Goal: Task Accomplishment & Management: Use online tool/utility

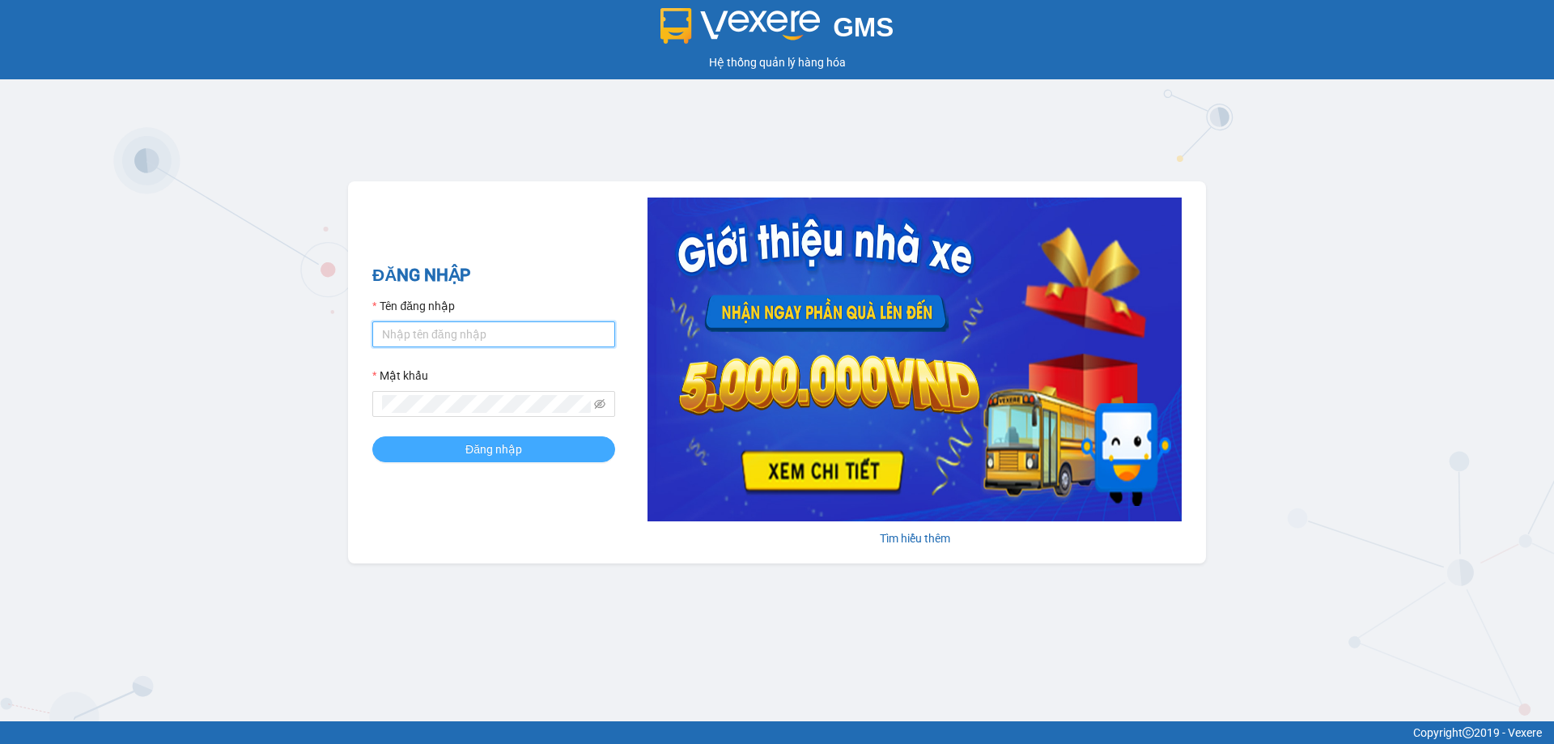
type input "hienhl.ct"
click at [434, 453] on button "Đăng nhập" at bounding box center [493, 449] width 243 height 26
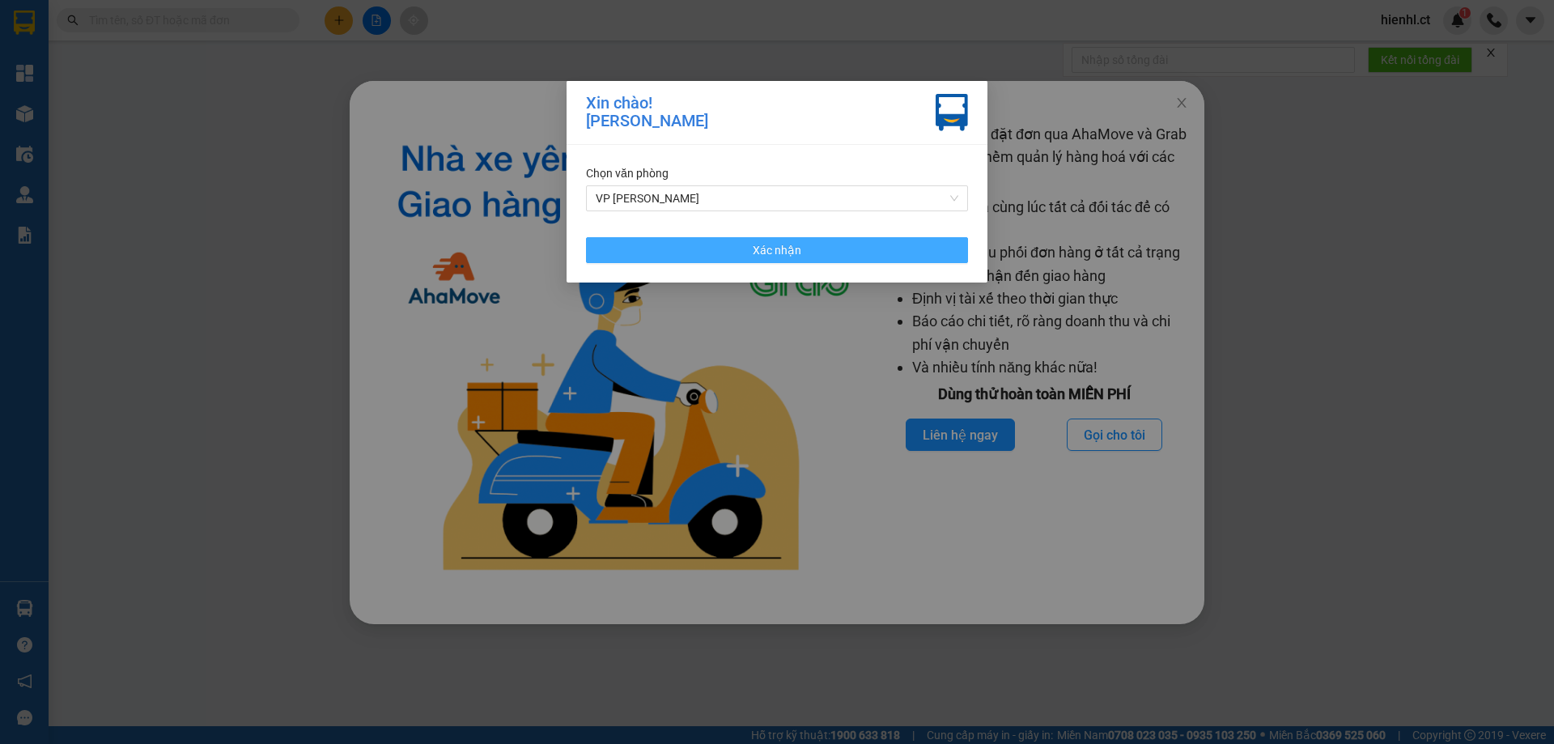
click at [810, 254] on button "Xác nhận" at bounding box center [777, 250] width 382 height 26
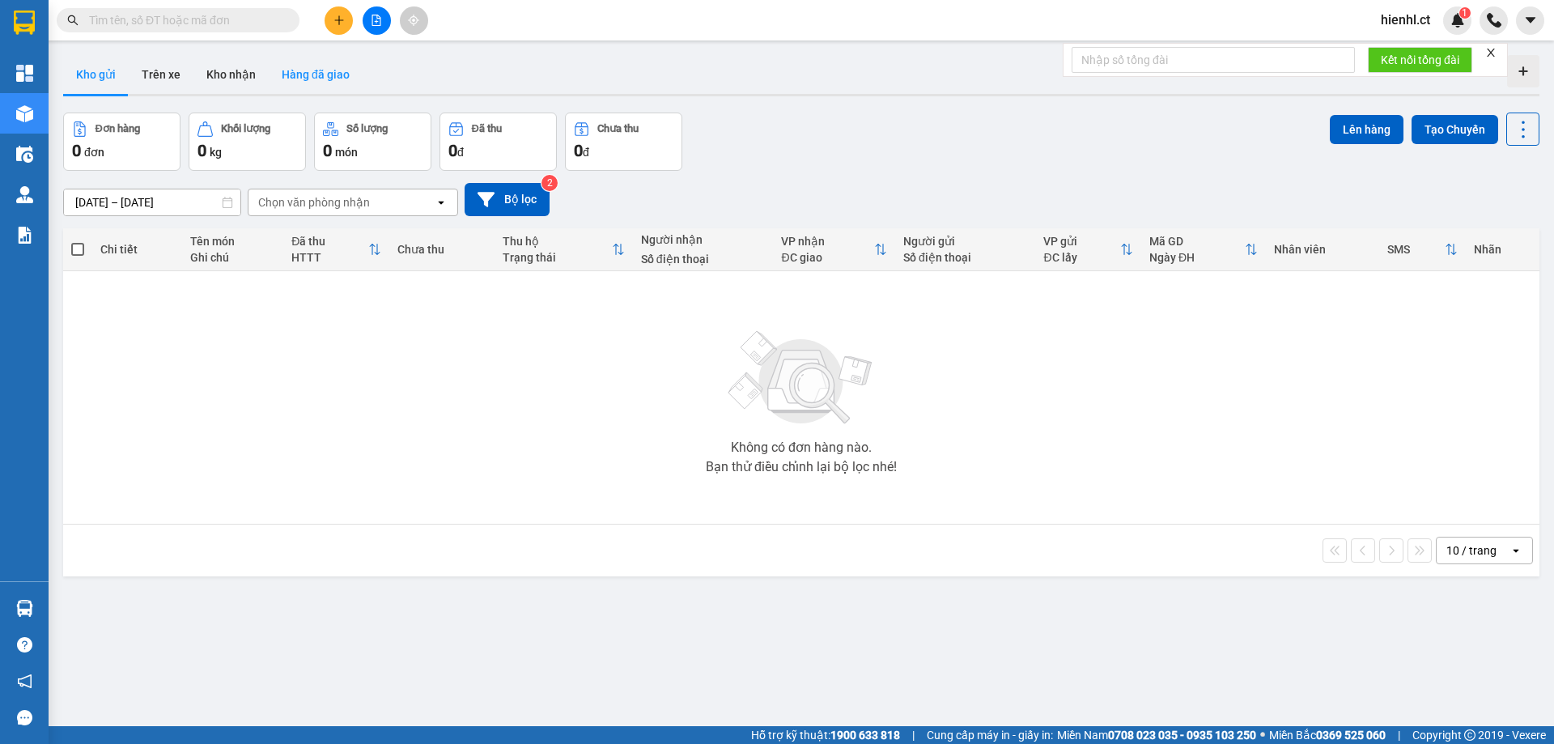
click at [344, 70] on button "Hàng đã giao" at bounding box center [316, 74] width 94 height 39
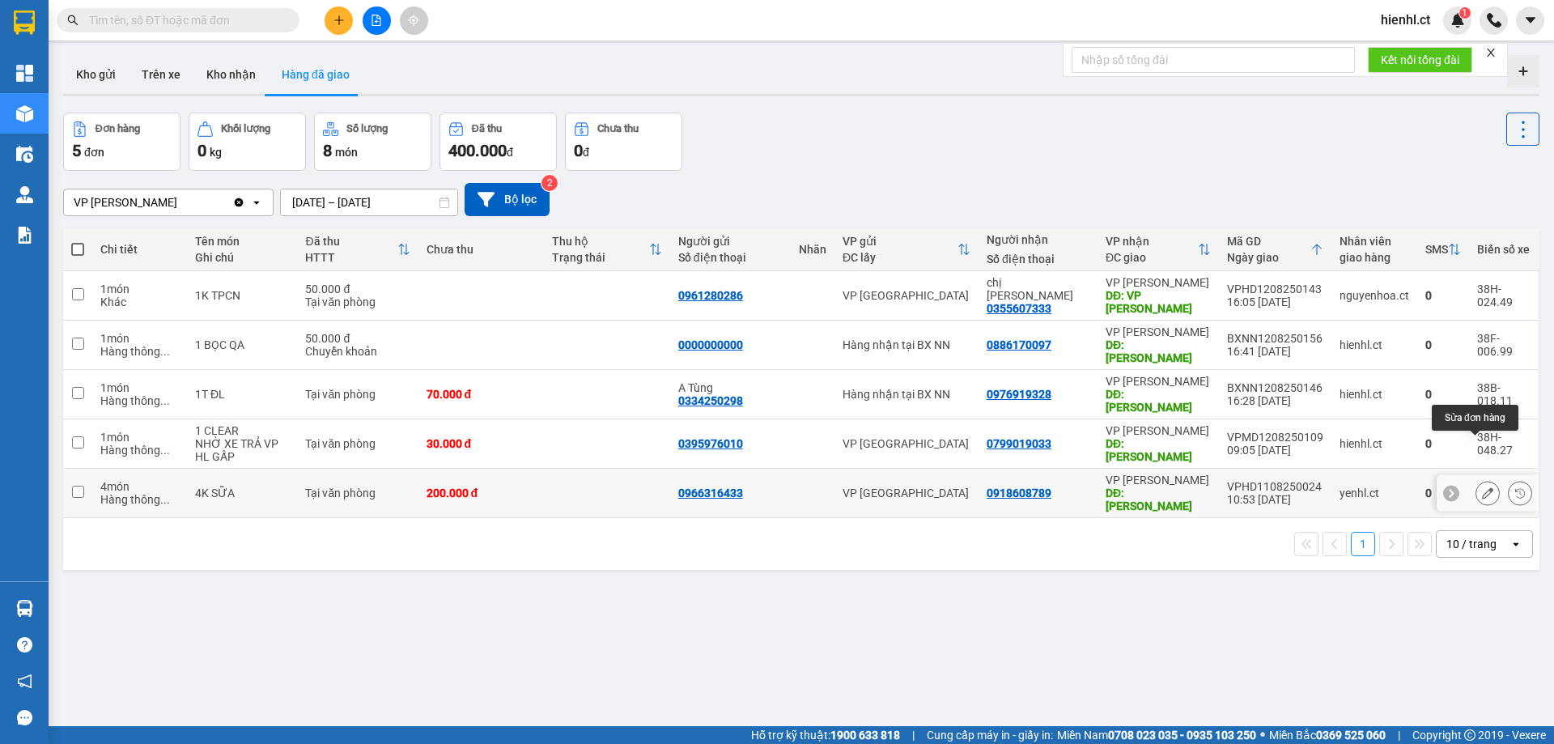
click at [1482, 487] on icon at bounding box center [1487, 492] width 11 height 11
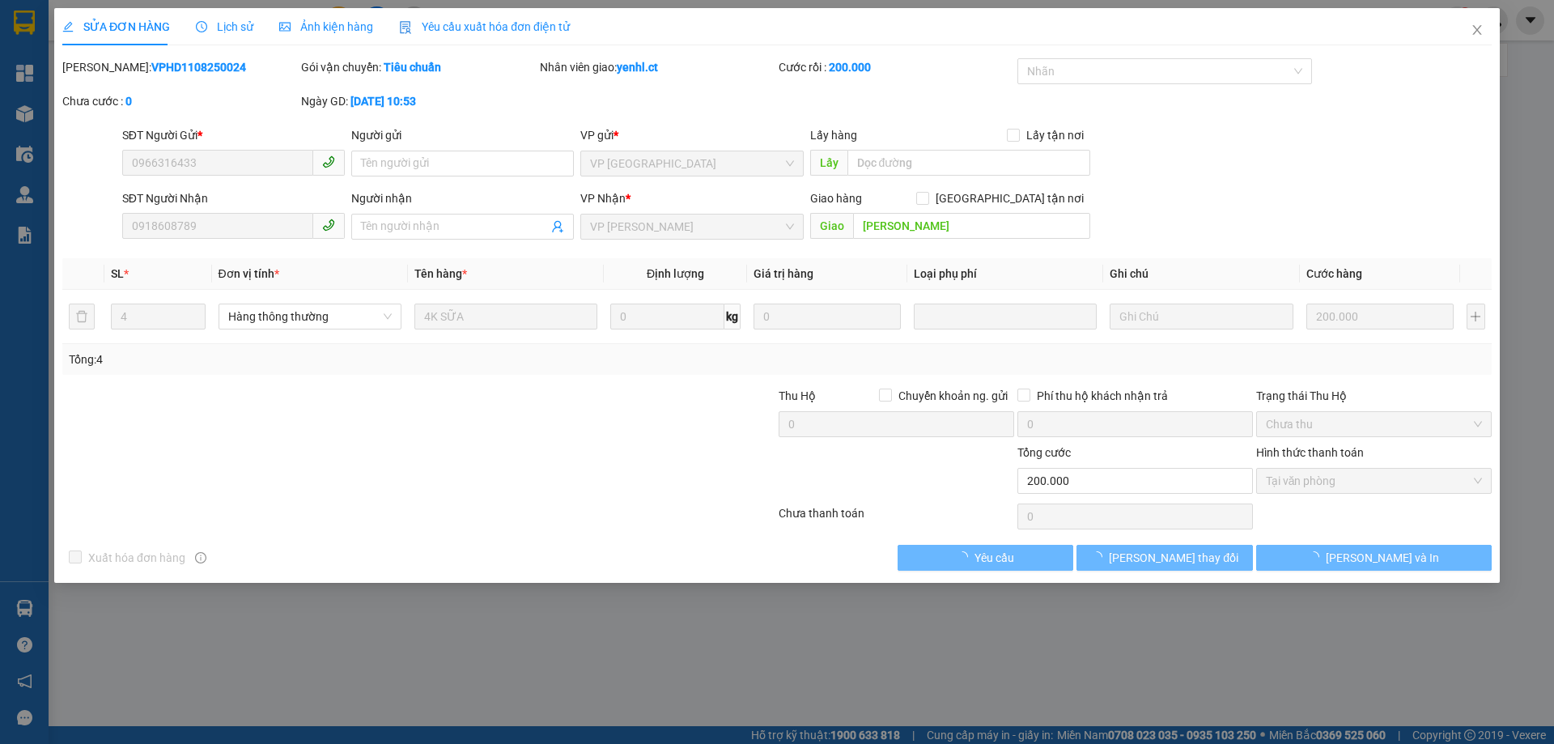
type input "0966316433"
type input "0918608789"
type input "HỒNG LĨNH"
type input "200.000"
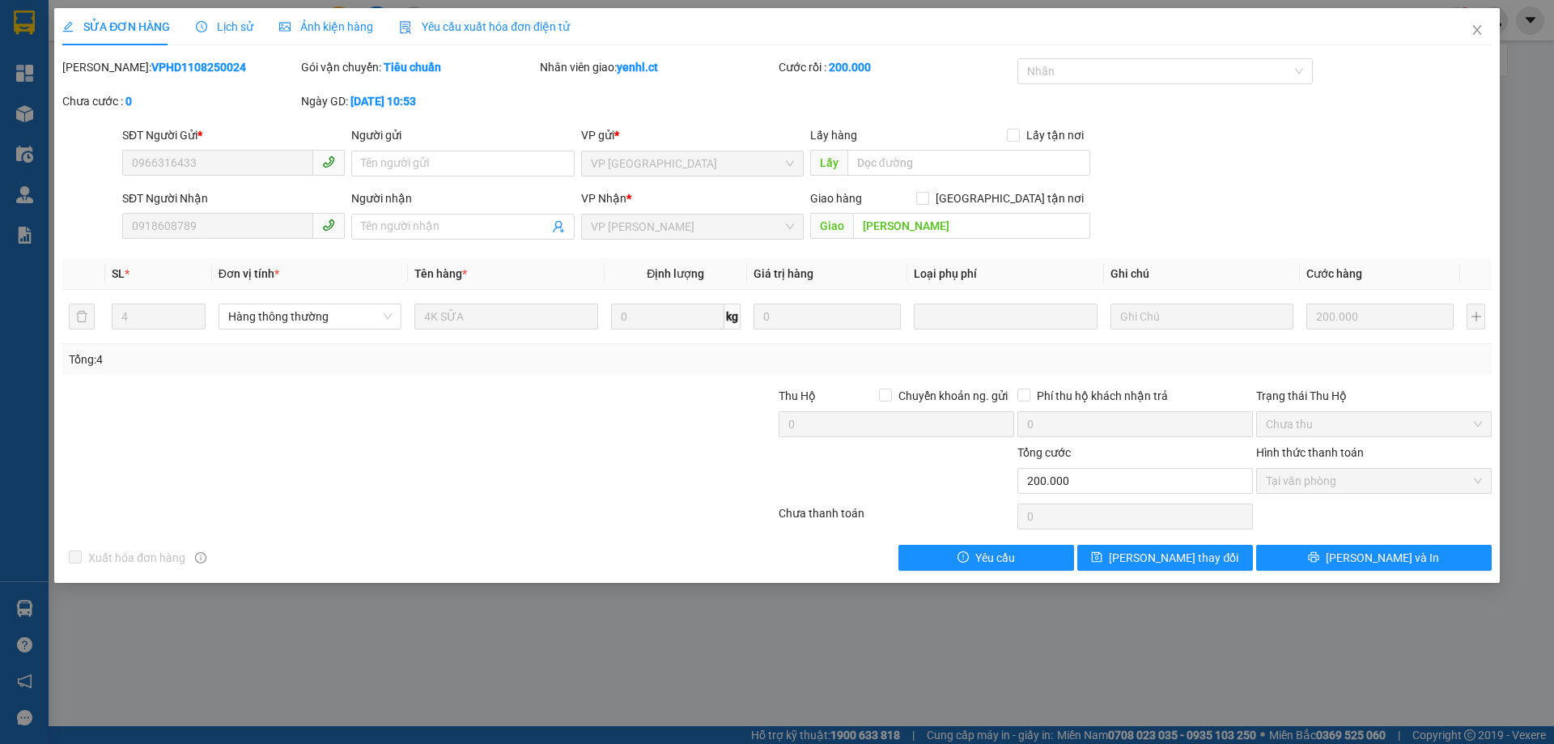
click at [219, 32] on span "Lịch sử" at bounding box center [224, 26] width 57 height 13
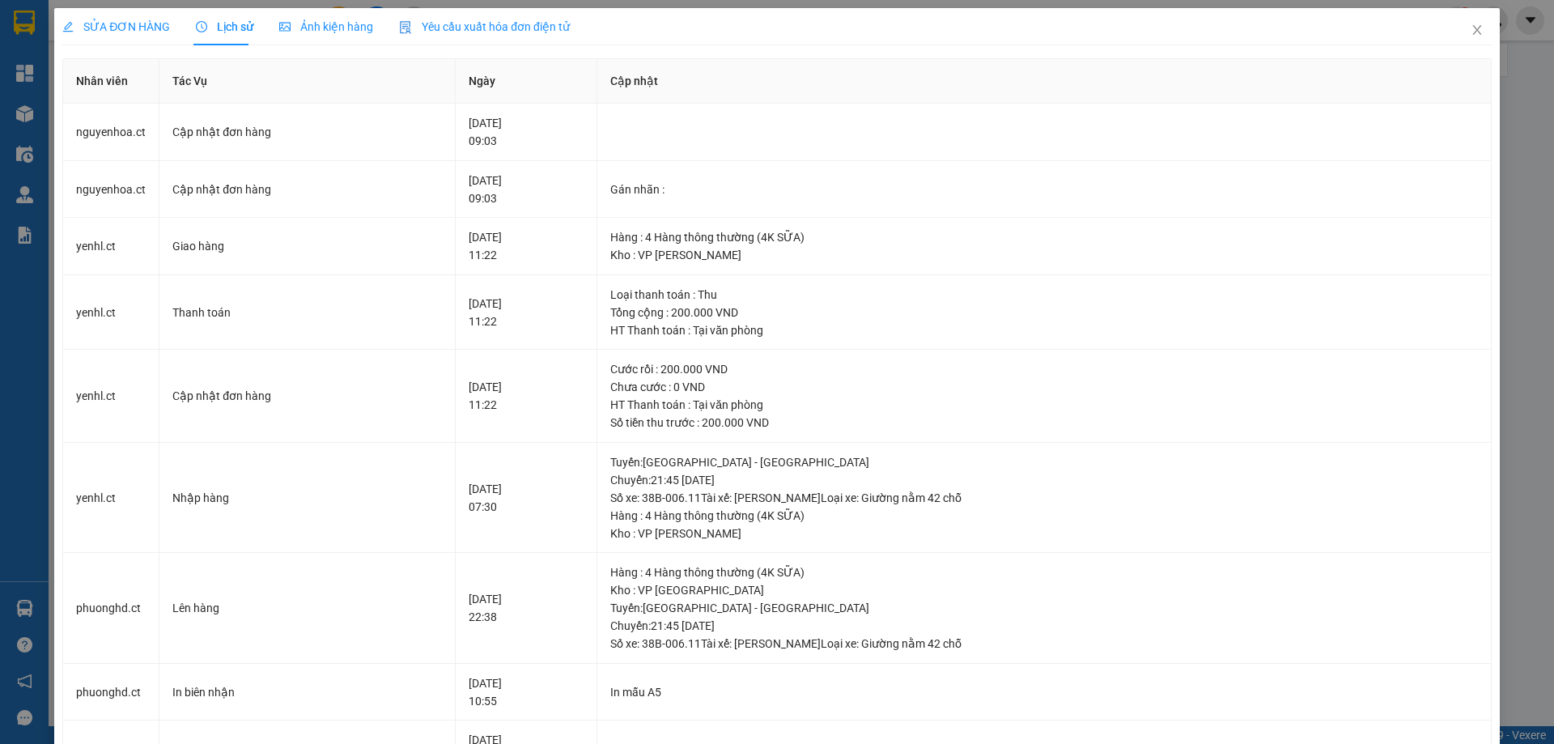
click at [121, 28] on span "SỬA ĐƠN HÀNG" at bounding box center [116, 26] width 108 height 13
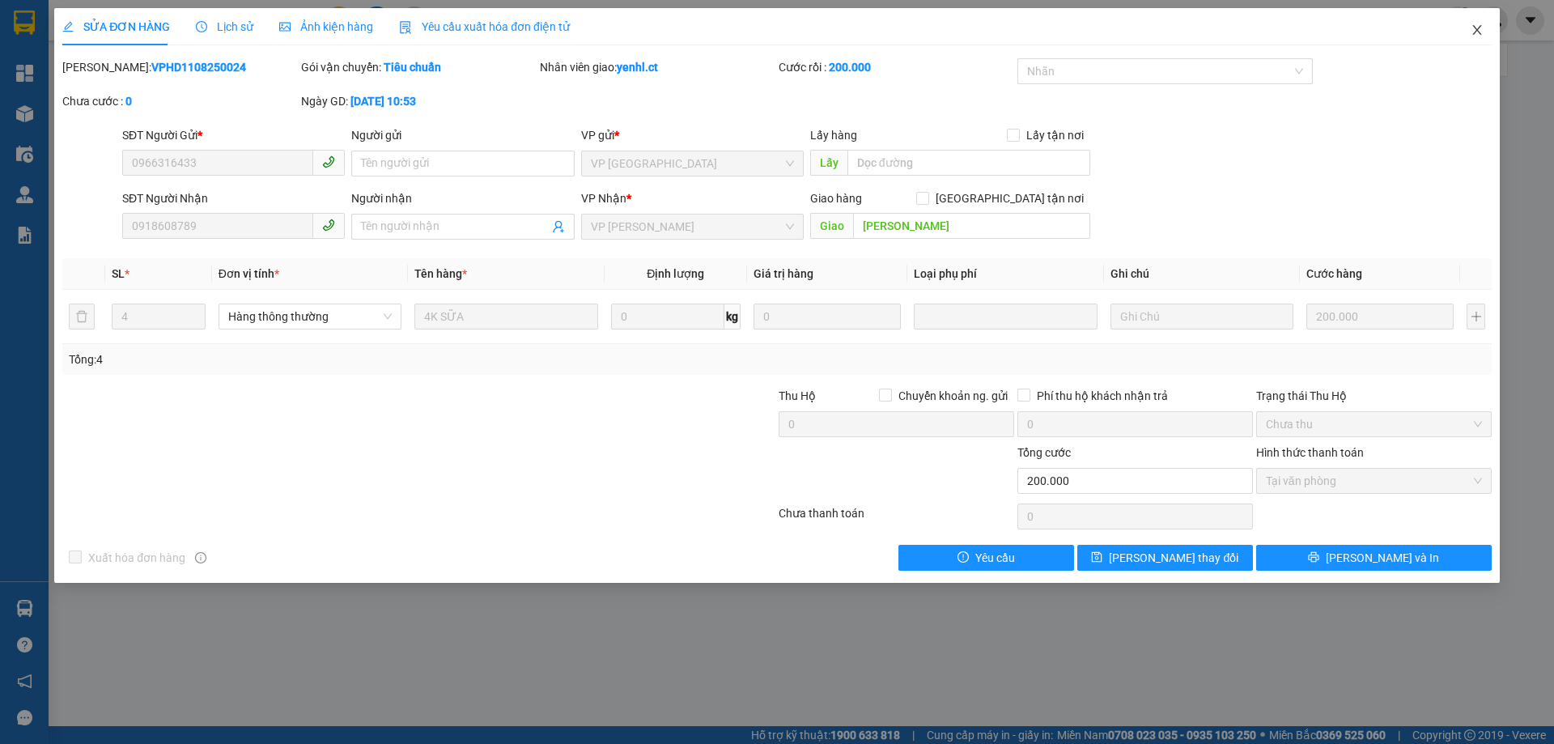
drag, startPoint x: 1479, startPoint y: 36, endPoint x: 1070, endPoint y: 0, distance: 410.4
click at [1477, 34] on icon "close" at bounding box center [1477, 29] width 13 height 13
